Goal: Navigation & Orientation: Find specific page/section

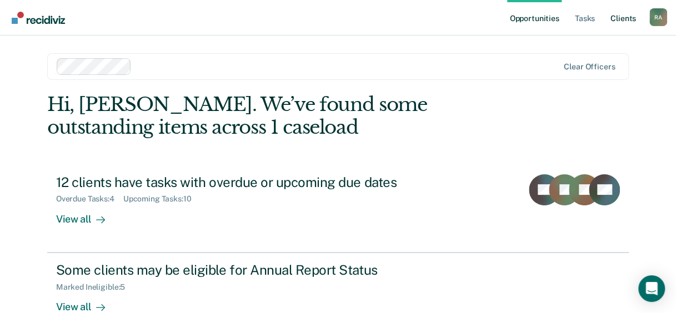
click at [620, 13] on link "Client s" at bounding box center [623, 18] width 30 height 36
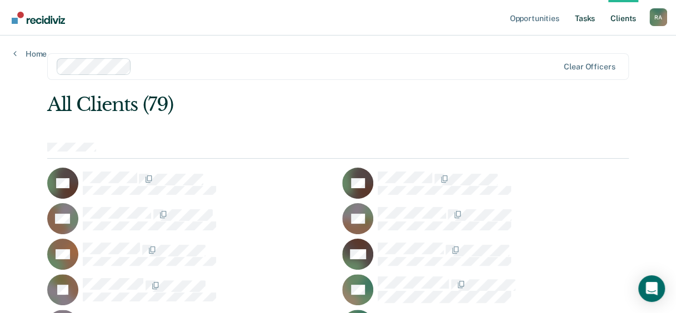
click at [583, 24] on link "Tasks" at bounding box center [585, 18] width 24 height 36
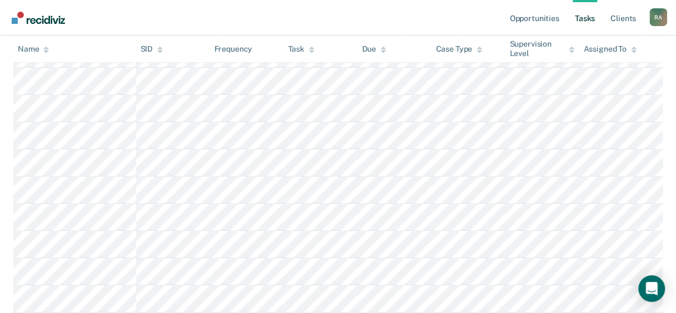
scroll to position [278, 0]
